Goal: Information Seeking & Learning: Learn about a topic

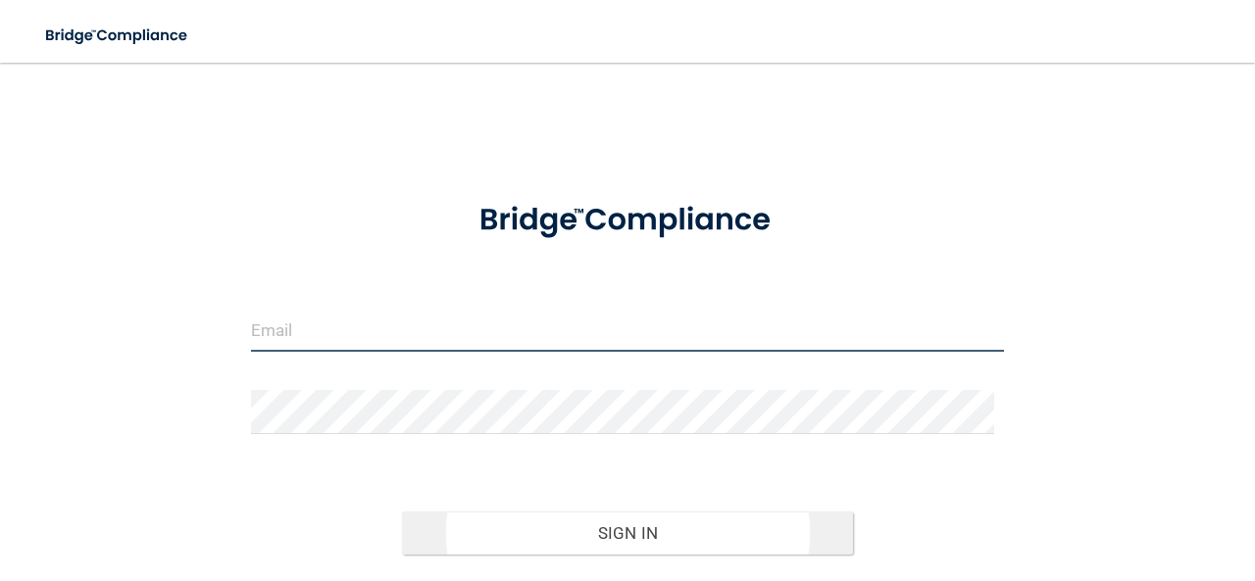
type input "[PERSON_NAME][EMAIL_ADDRESS][DOMAIN_NAME]"
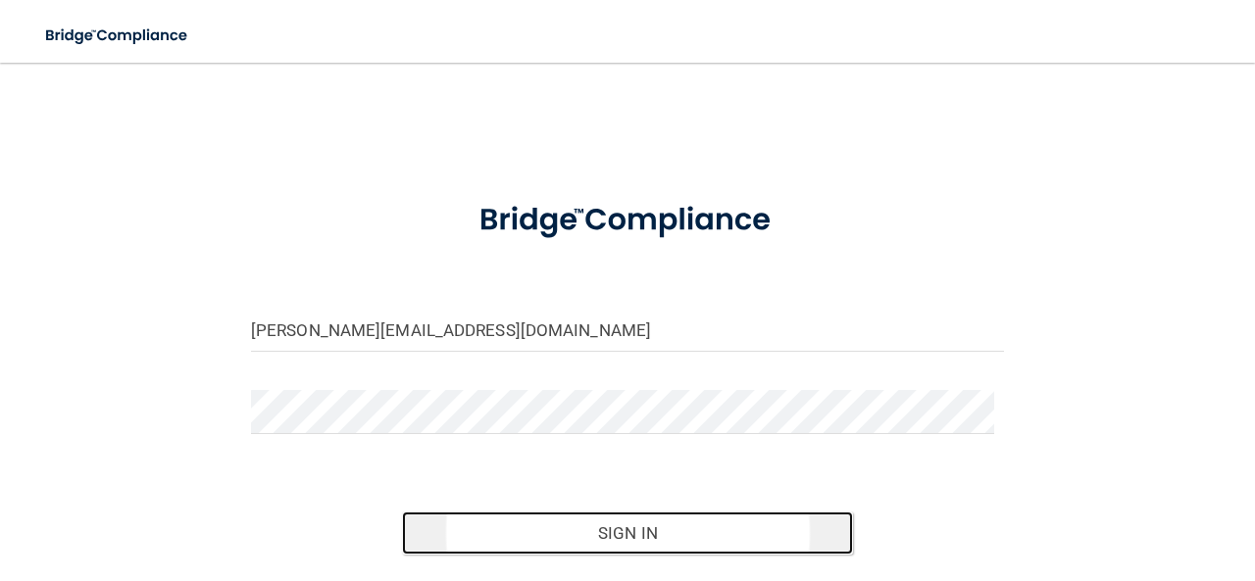
click at [659, 532] on button "Sign In" at bounding box center [628, 533] width 452 height 43
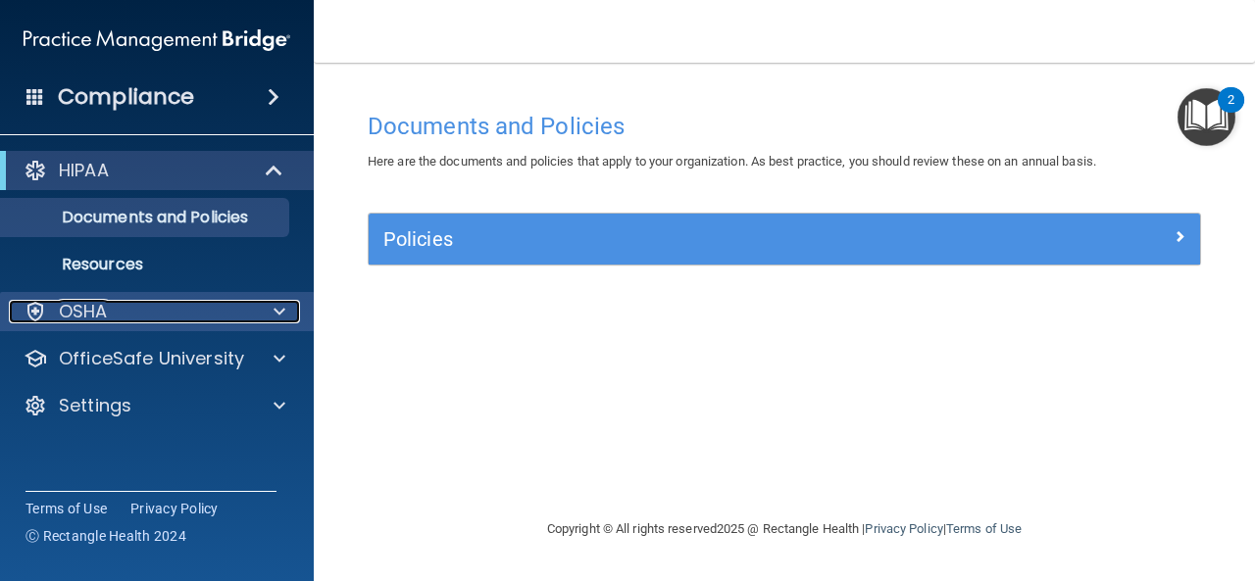
click at [284, 321] on span at bounding box center [280, 312] width 12 height 24
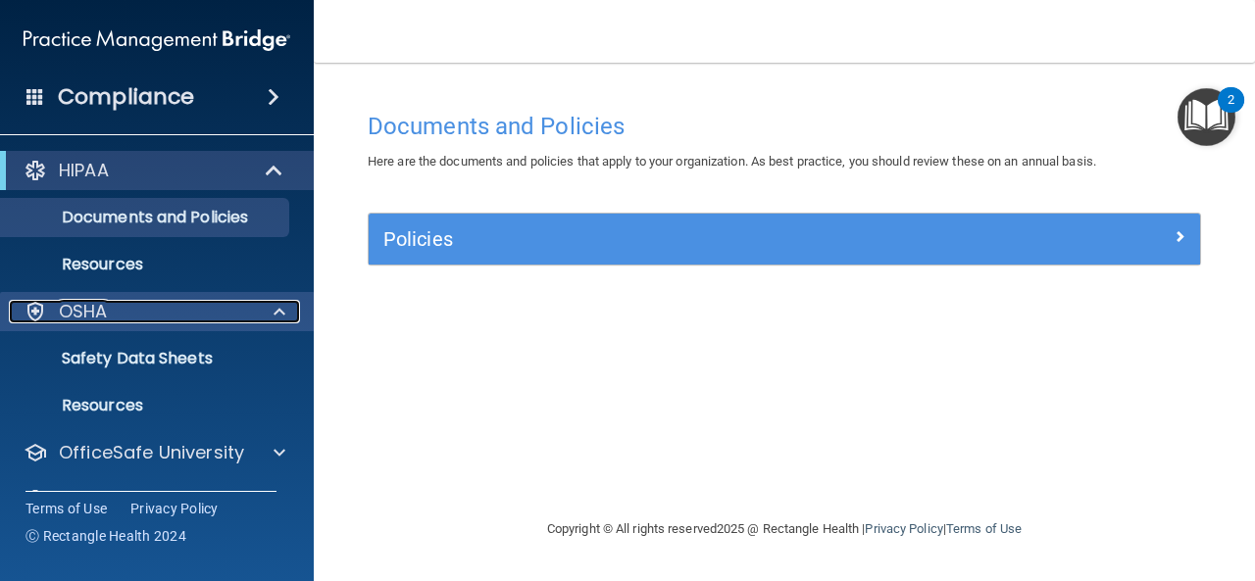
scroll to position [43, 0]
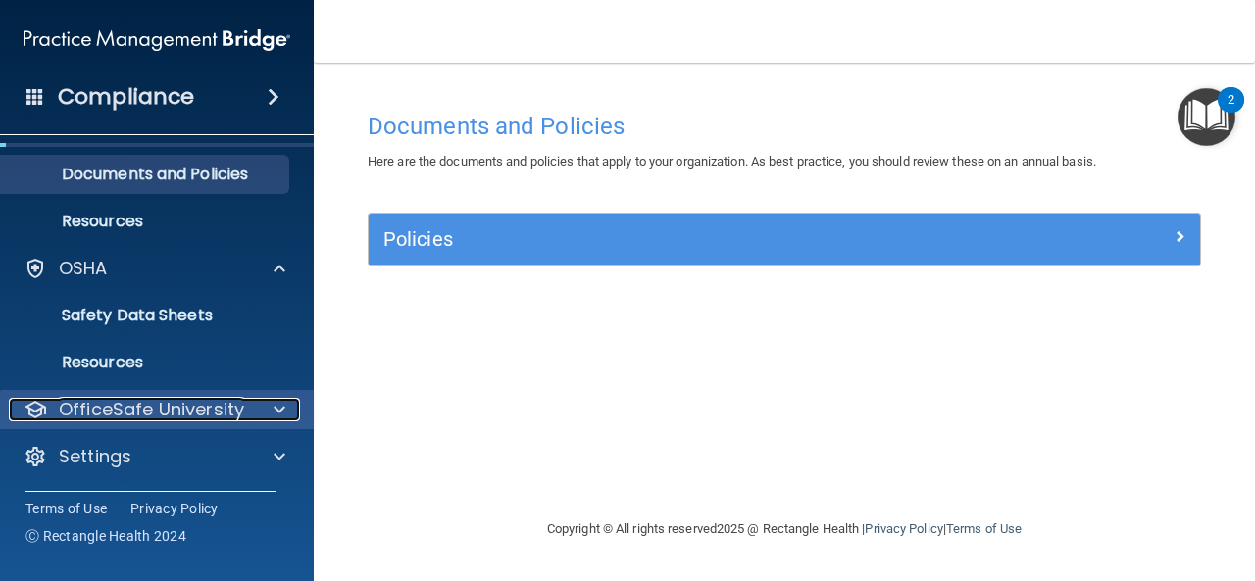
click at [280, 414] on span at bounding box center [280, 410] width 12 height 24
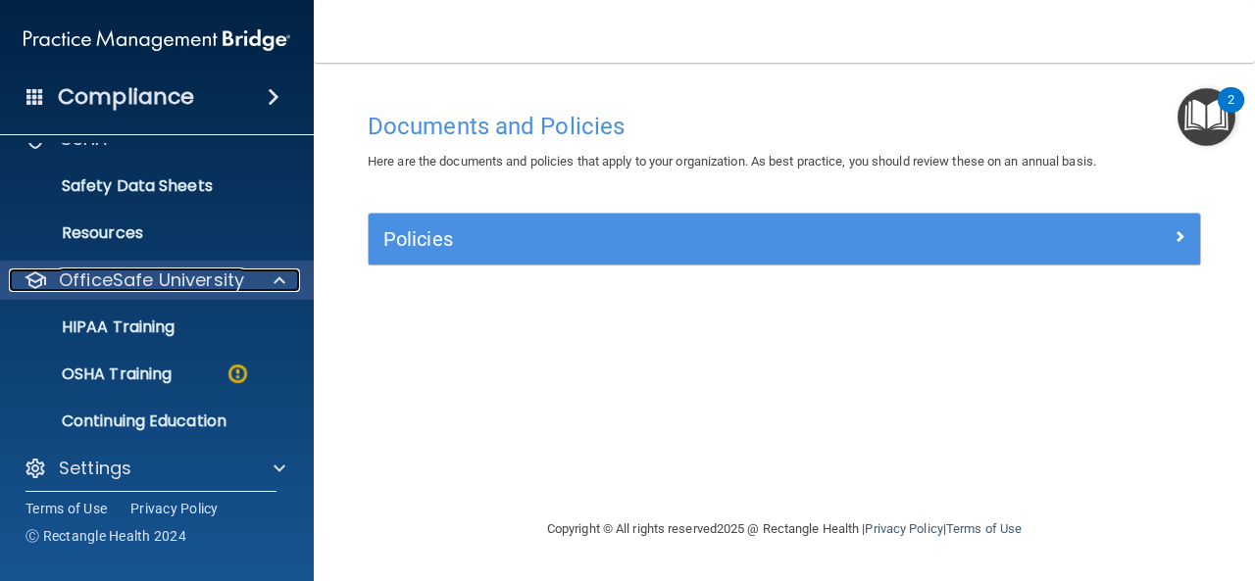
scroll to position [184, 0]
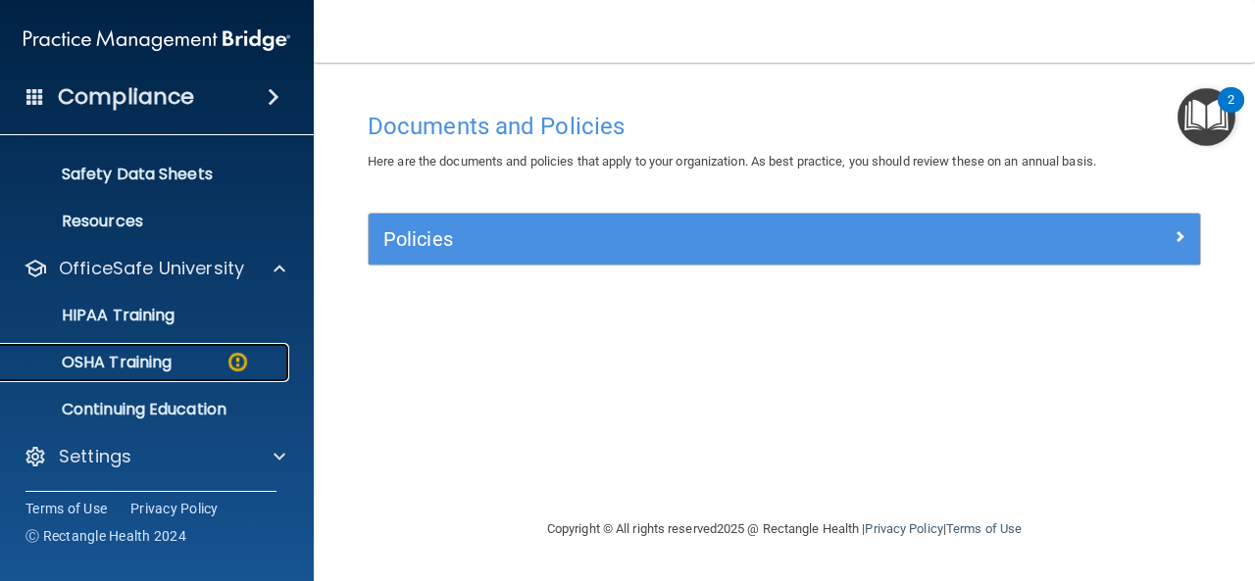
click at [241, 366] on img at bounding box center [238, 362] width 25 height 25
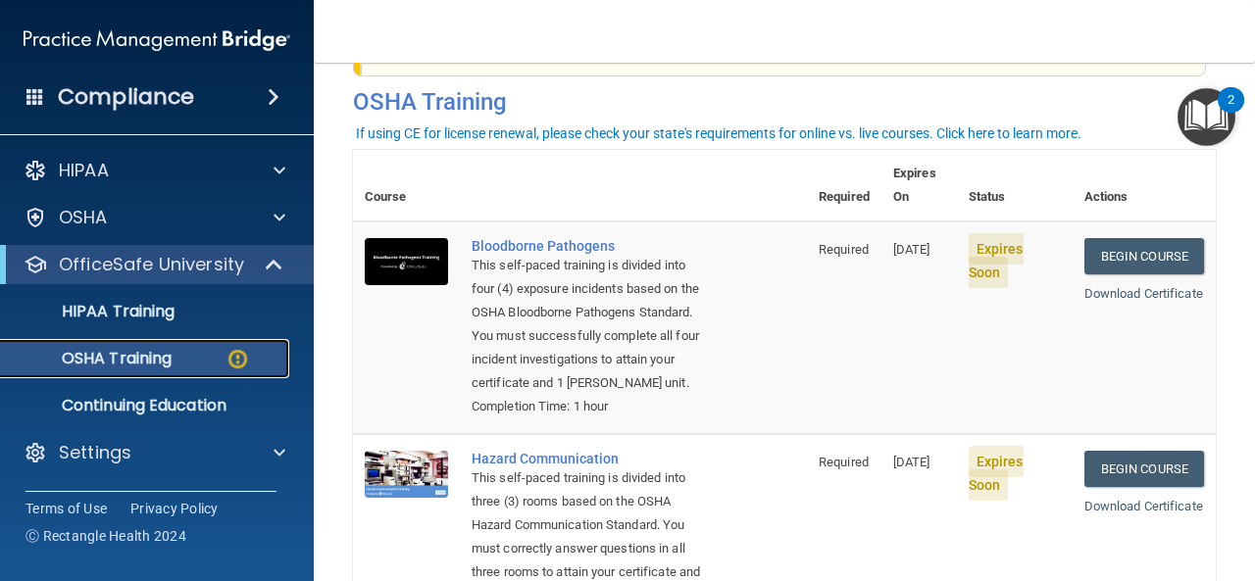
scroll to position [48, 0]
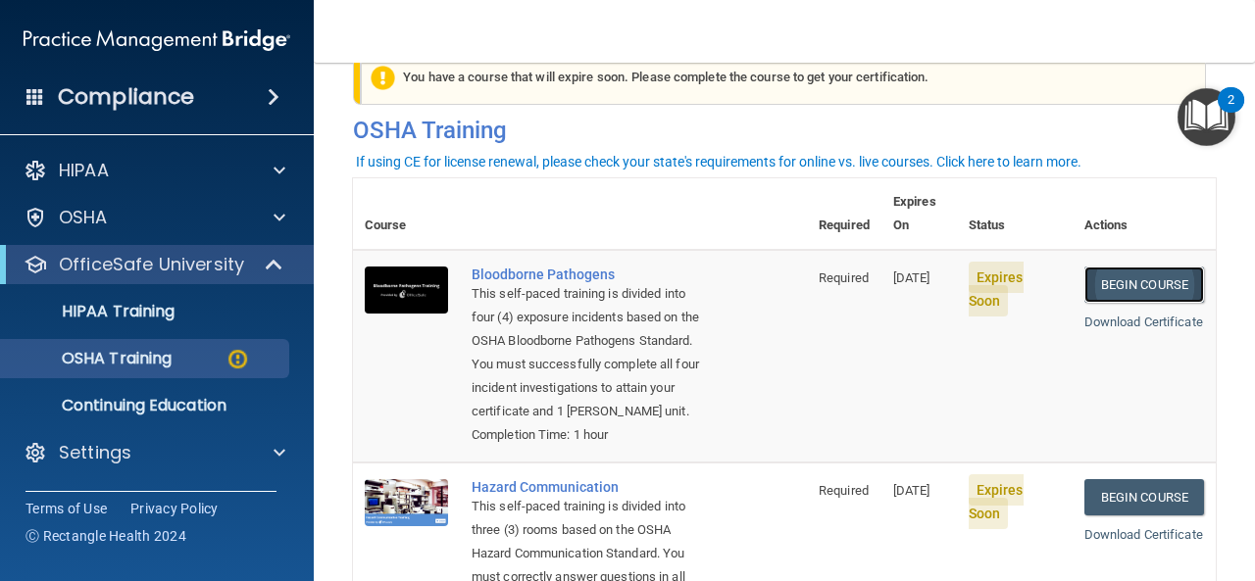
click at [1144, 267] on link "Begin Course" at bounding box center [1144, 285] width 120 height 36
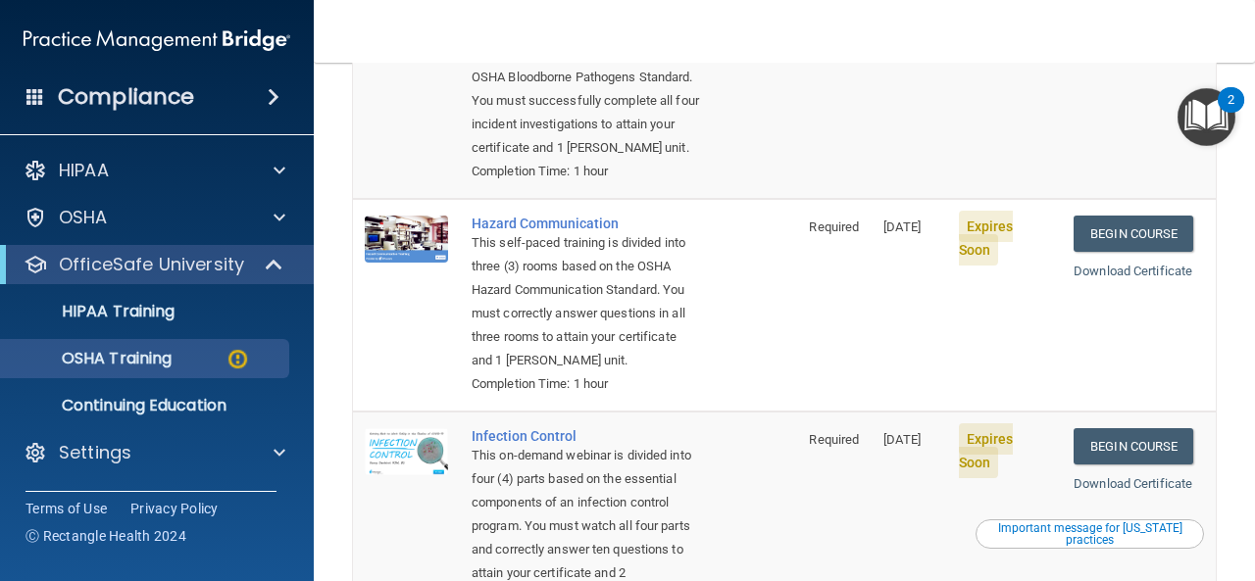
scroll to position [0, 0]
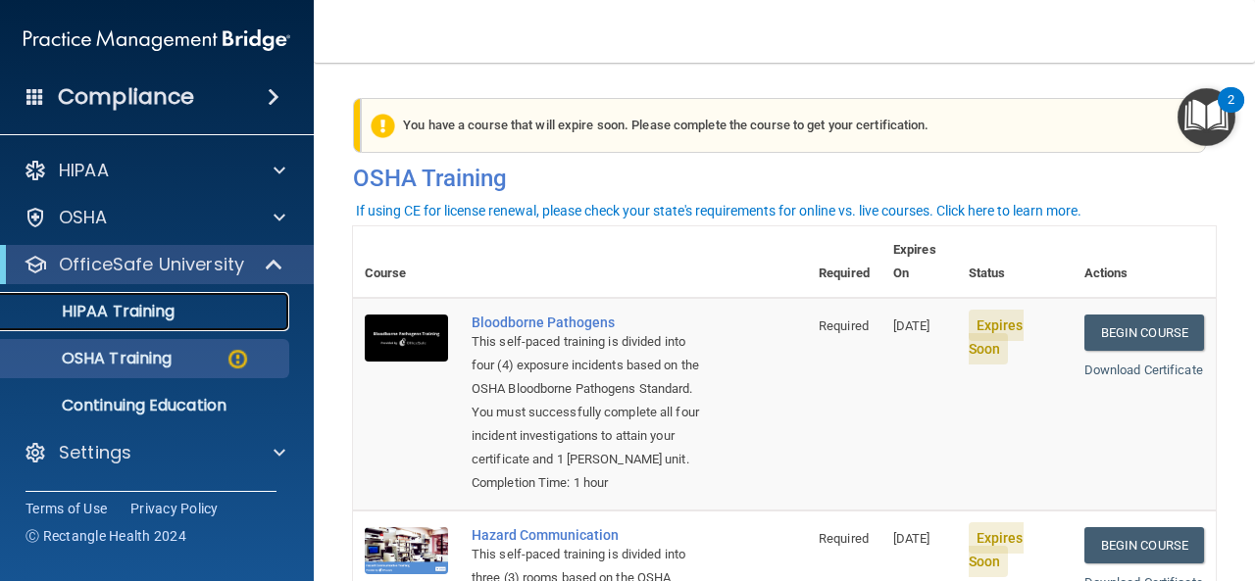
click at [239, 319] on div "HIPAA Training" at bounding box center [147, 312] width 268 height 20
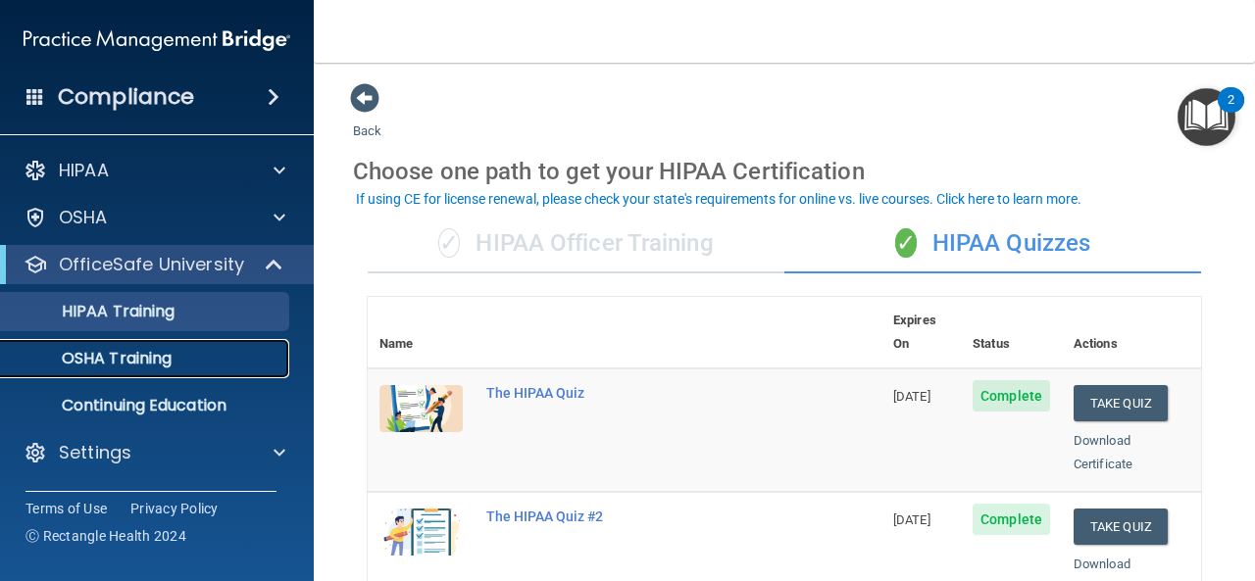
click at [240, 356] on div "OSHA Training" at bounding box center [147, 359] width 268 height 20
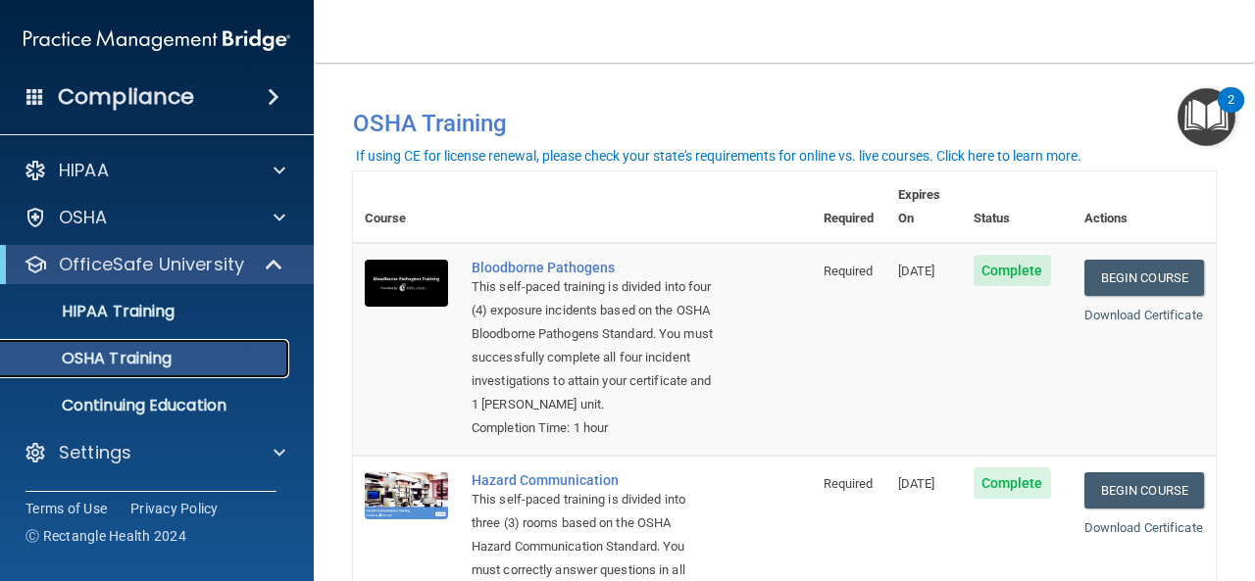
click at [261, 361] on div "OSHA Training" at bounding box center [147, 359] width 268 height 20
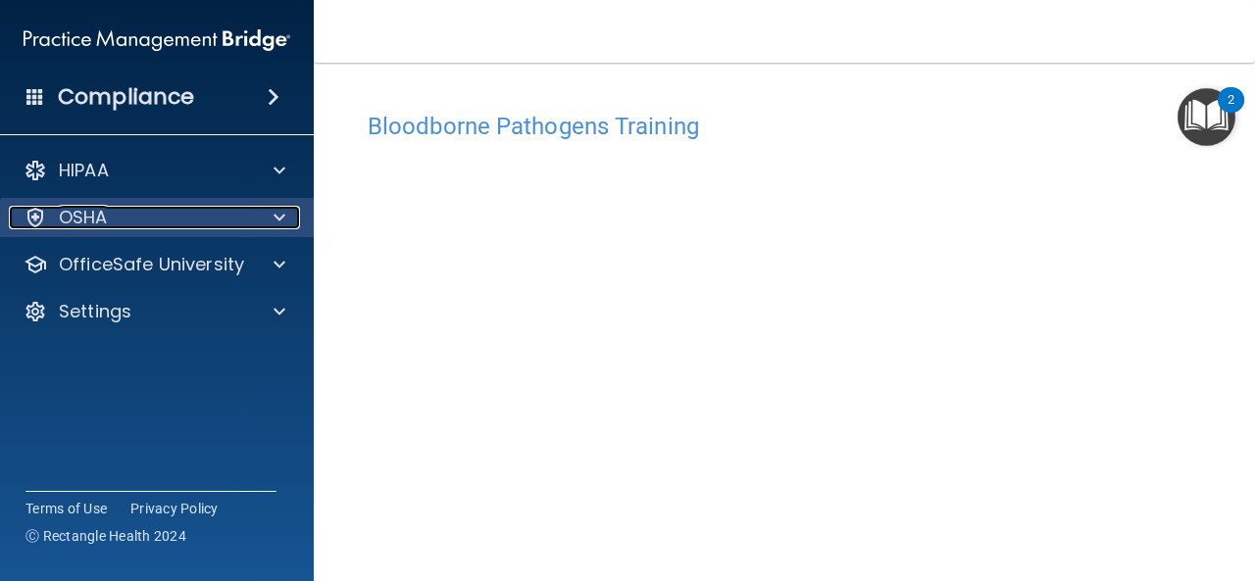
click at [280, 223] on span at bounding box center [280, 218] width 12 height 24
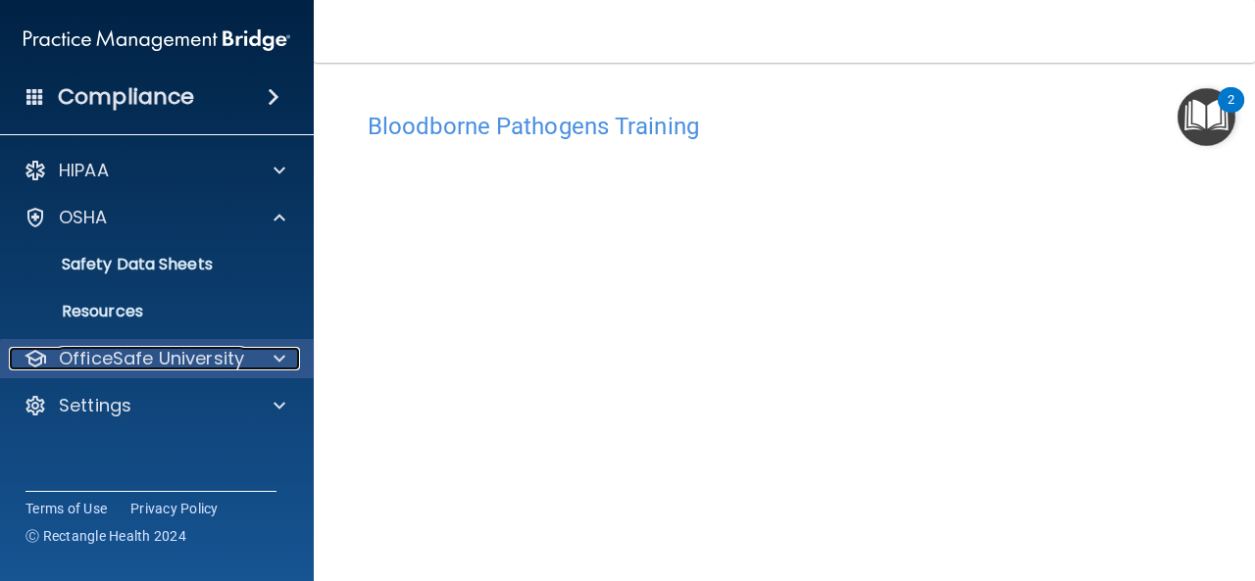
click at [268, 366] on div at bounding box center [276, 359] width 49 height 24
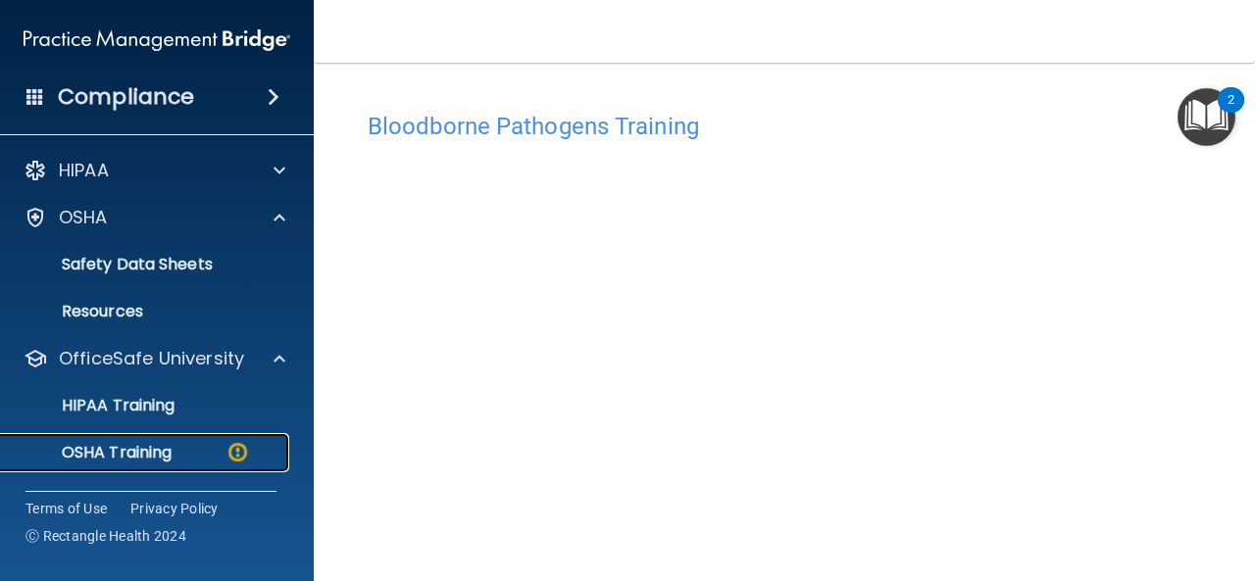
click at [241, 458] on img at bounding box center [238, 452] width 25 height 25
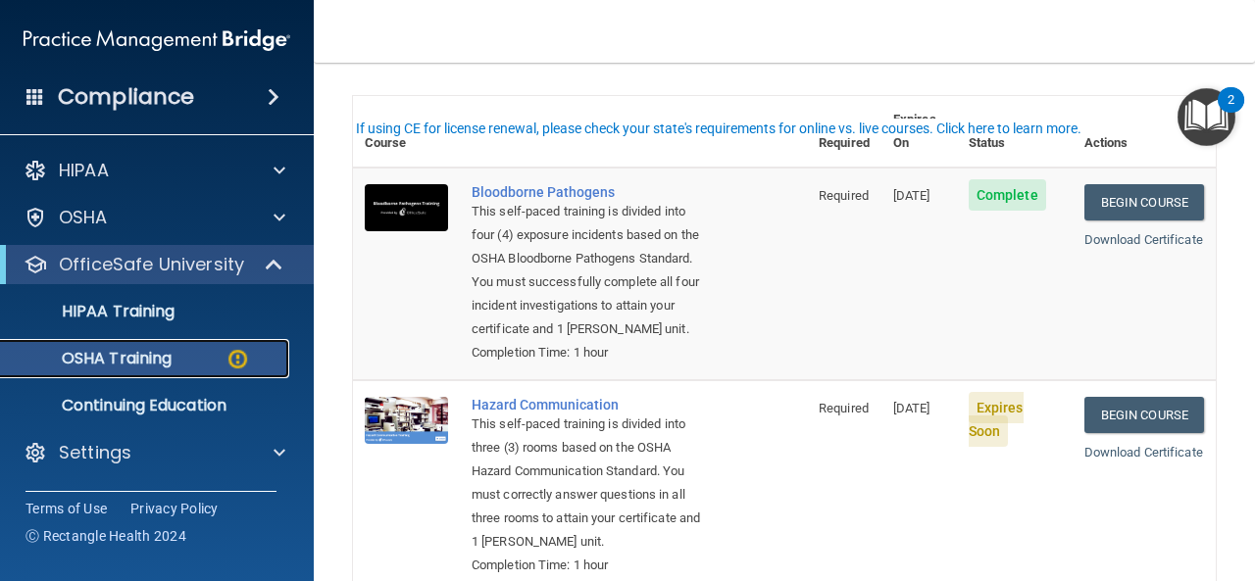
scroll to position [135, 0]
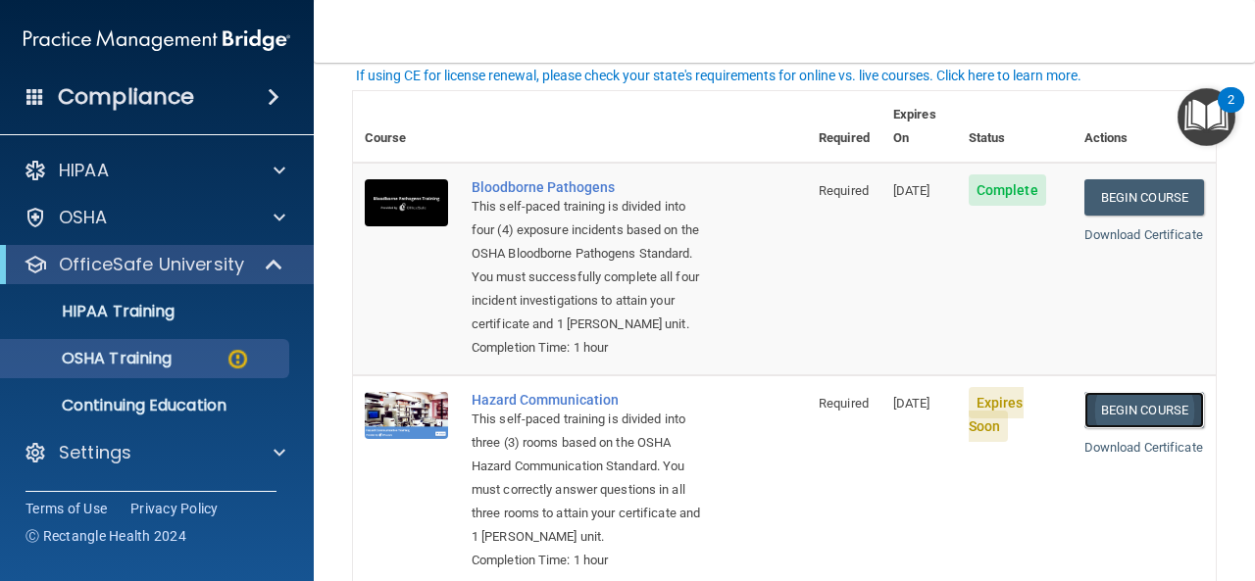
click at [1116, 419] on link "Begin Course" at bounding box center [1144, 410] width 120 height 36
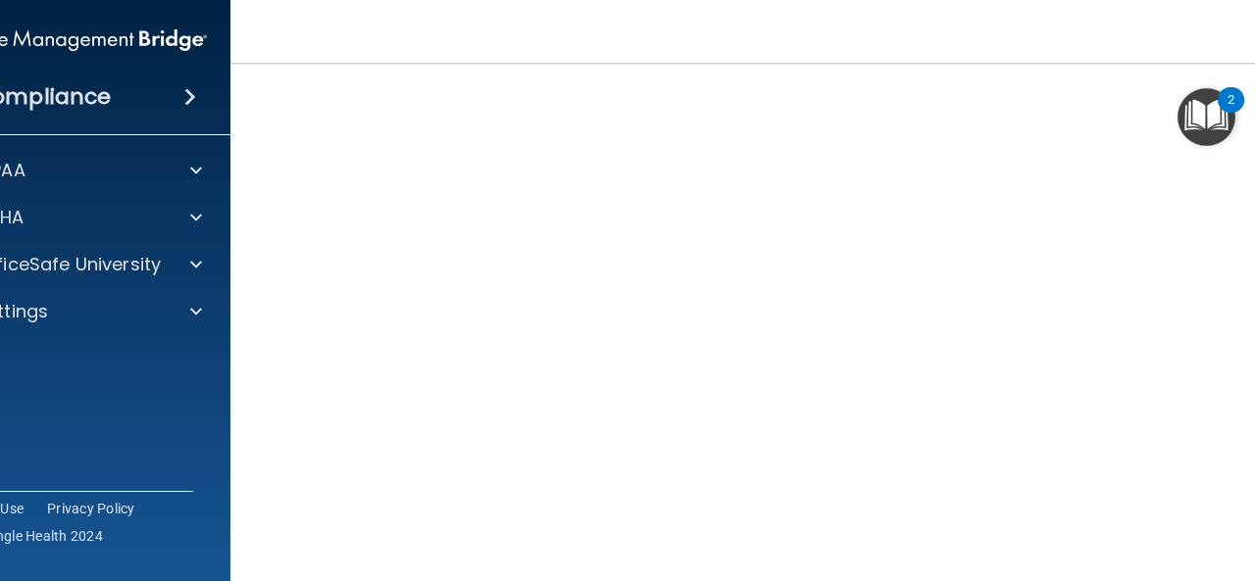
scroll to position [124, 0]
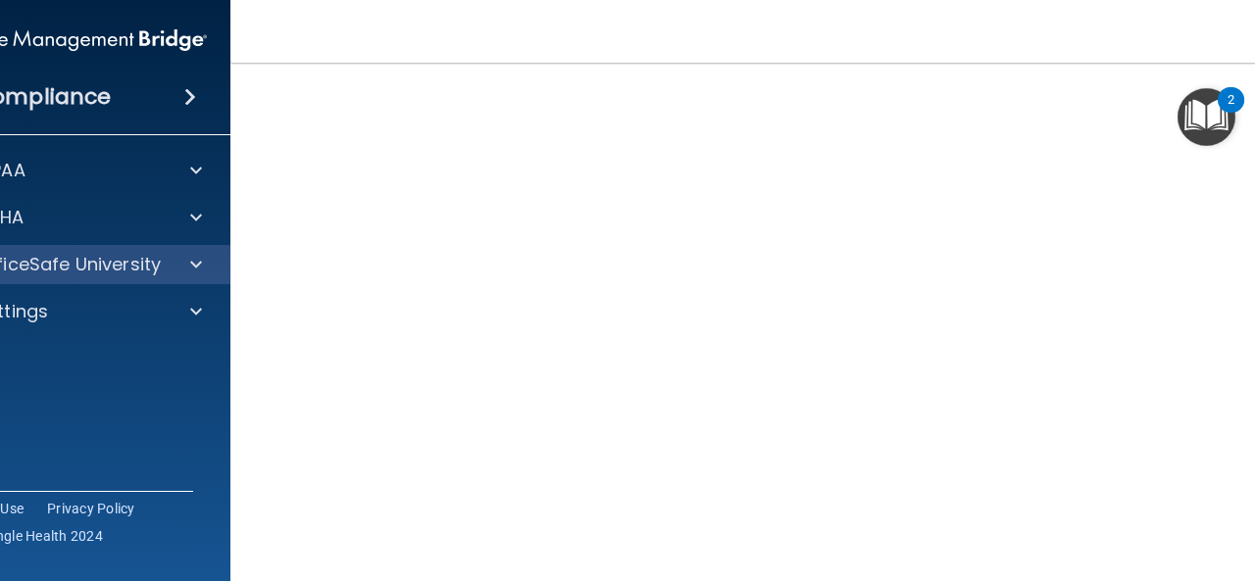
click at [186, 281] on div "OfficeSafe University" at bounding box center [74, 264] width 315 height 39
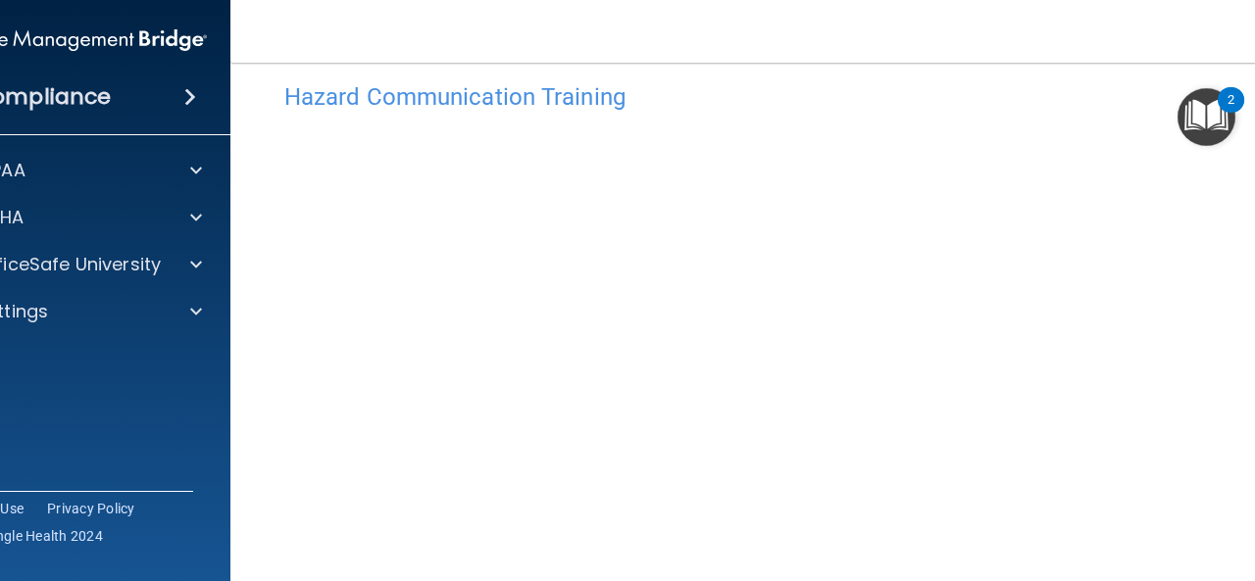
scroll to position [0, 0]
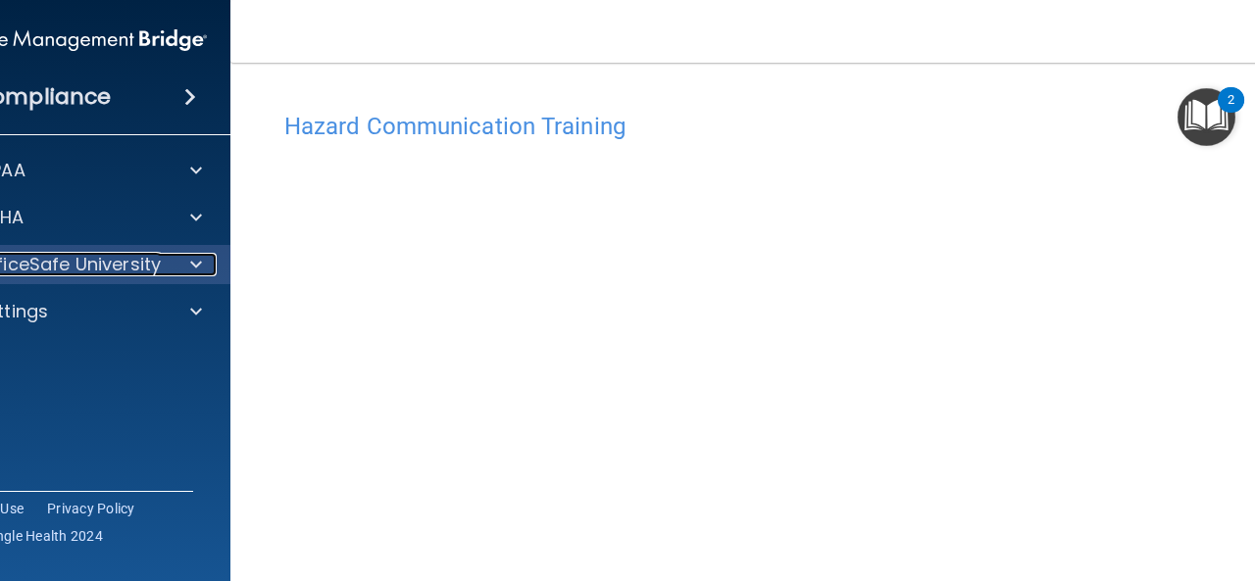
click at [190, 270] on span at bounding box center [196, 265] width 12 height 24
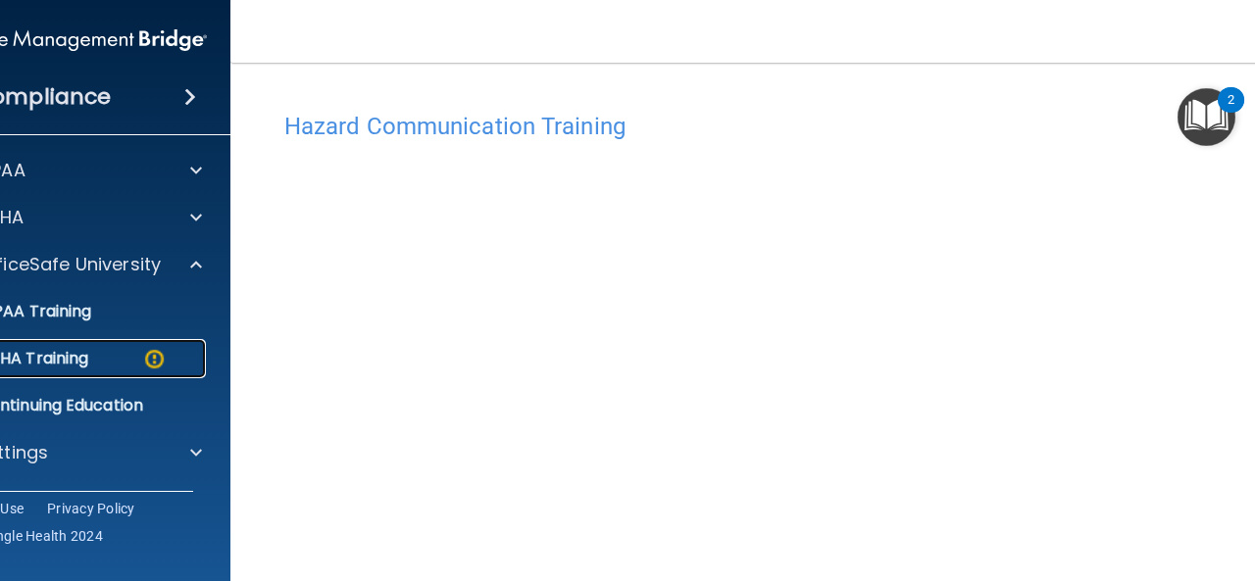
click at [149, 365] on img at bounding box center [154, 359] width 25 height 25
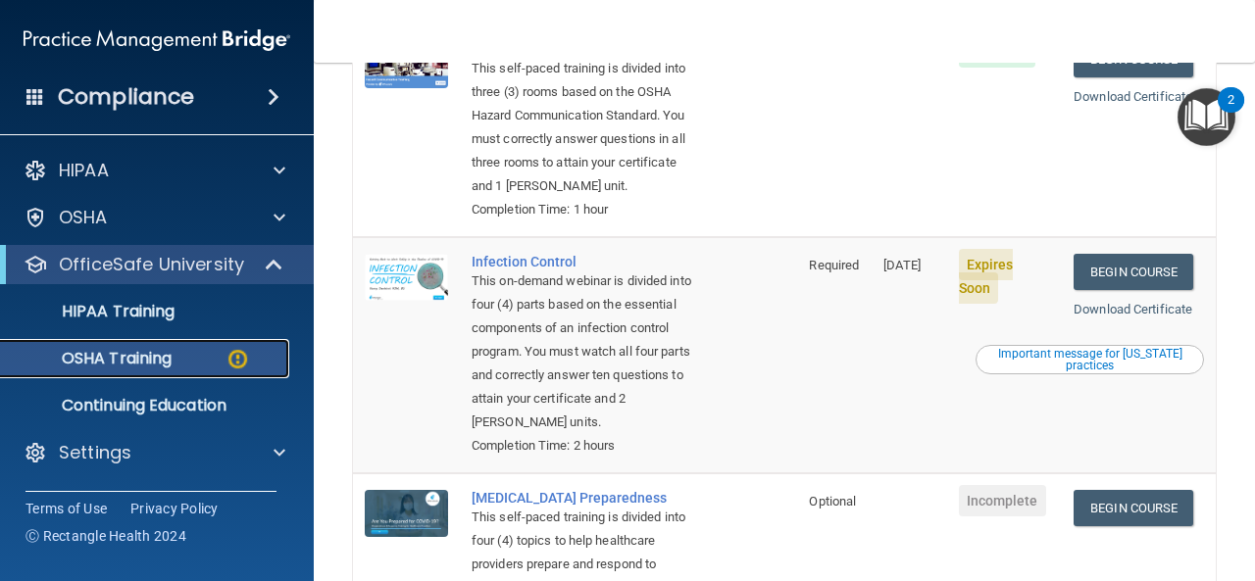
scroll to position [490, 0]
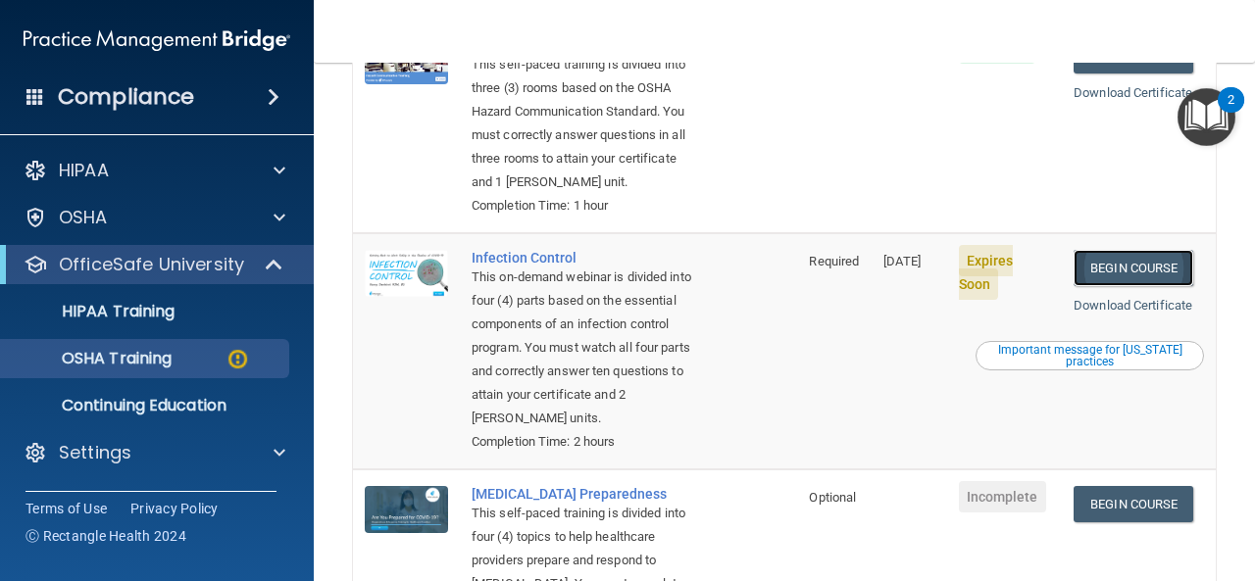
click at [1149, 286] on link "Begin Course" at bounding box center [1134, 268] width 120 height 36
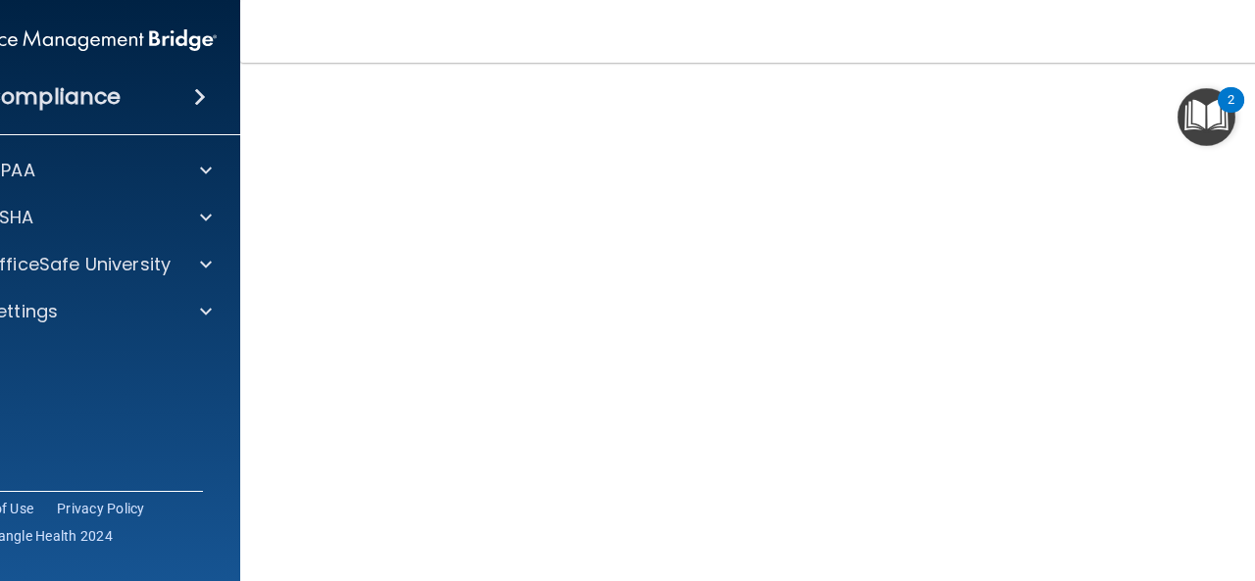
scroll to position [77, 0]
